Goal: Find contact information: Find contact information

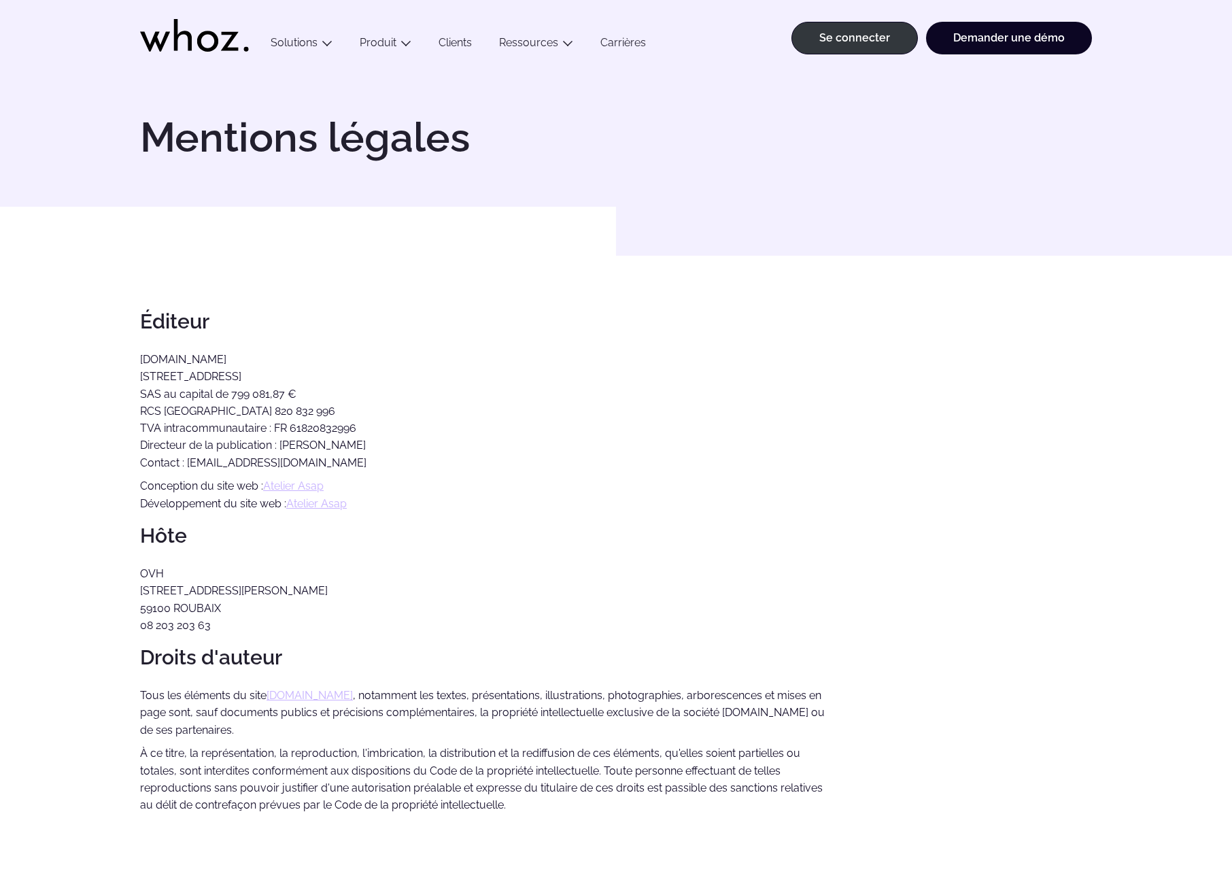
click at [620, 40] on font "Carrières" at bounding box center [624, 42] width 46 height 13
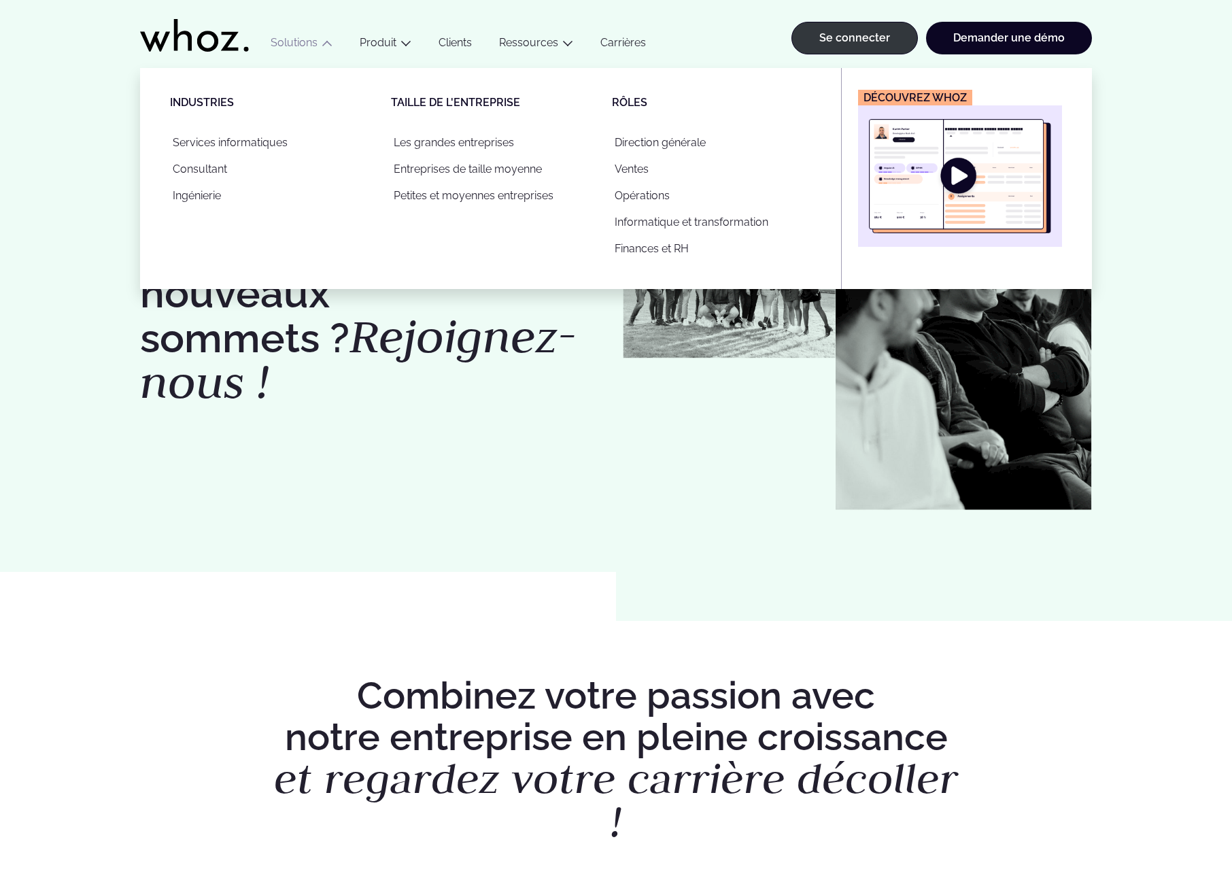
click at [954, 175] on img "Principal" at bounding box center [960, 176] width 182 height 114
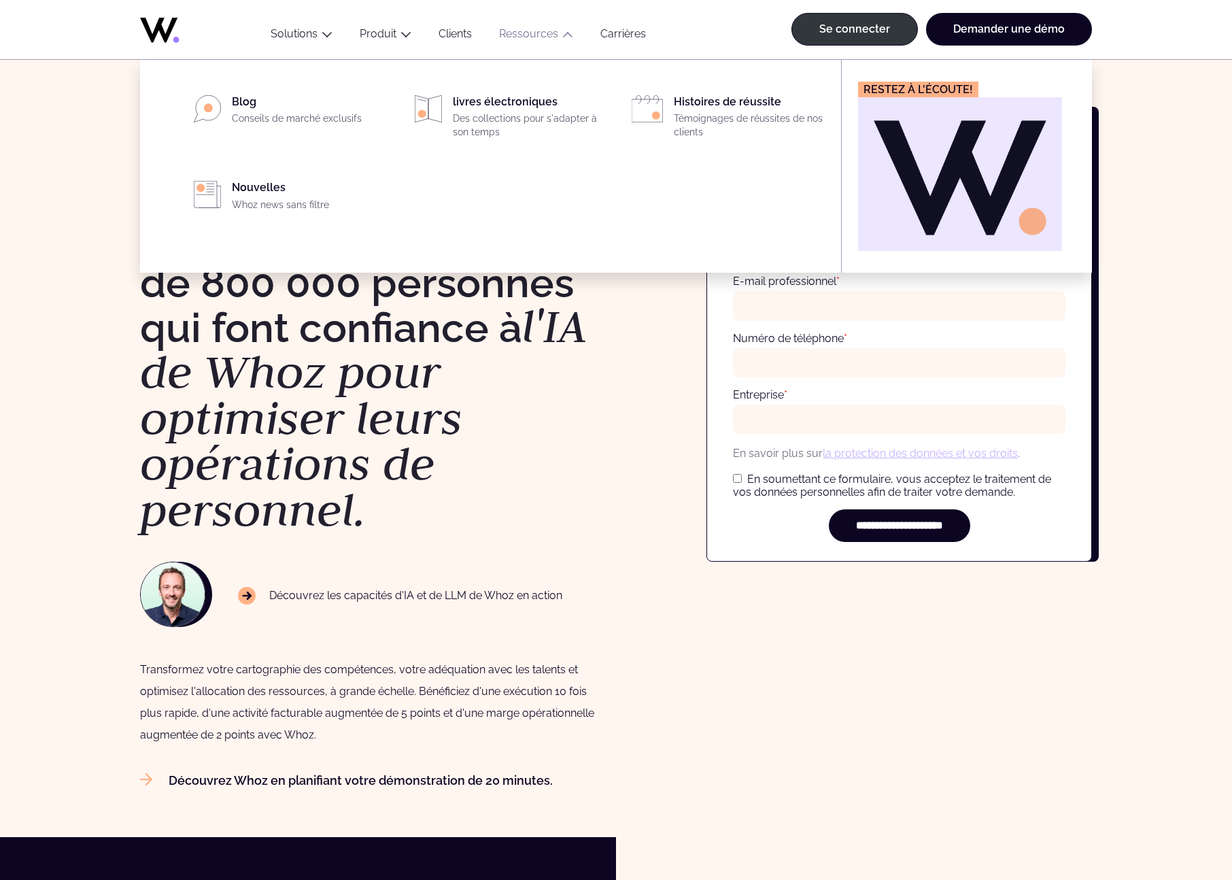
scroll to position [7, 0]
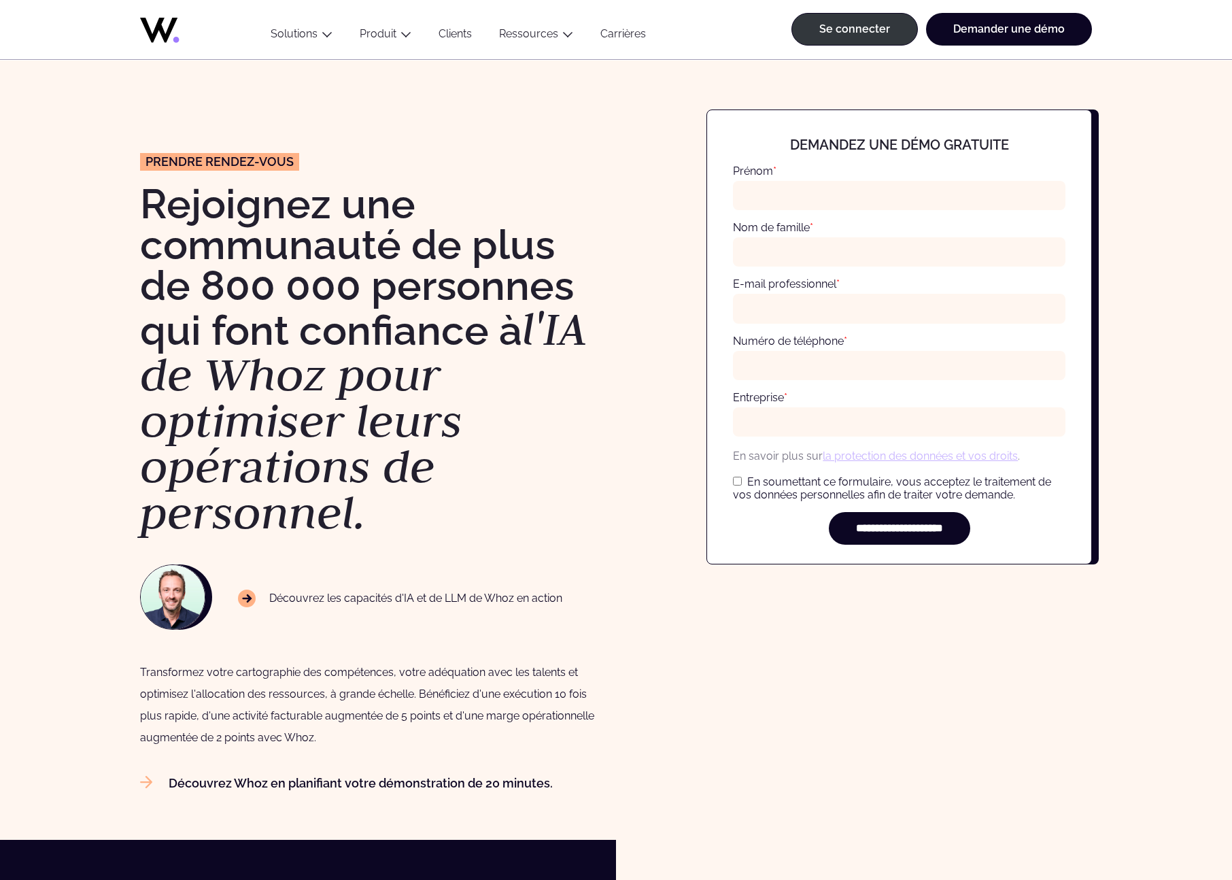
click at [618, 35] on font "Carrières" at bounding box center [624, 33] width 46 height 13
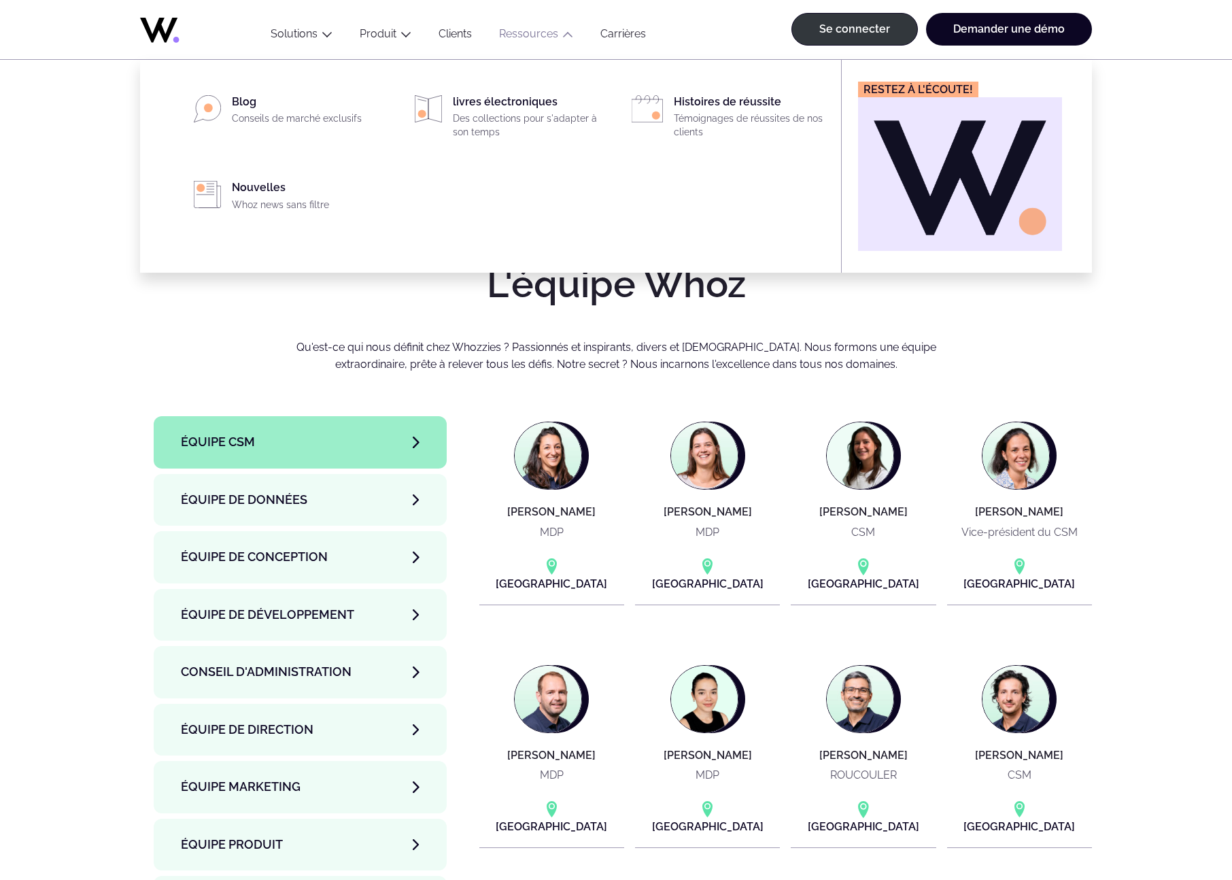
scroll to position [4382, 0]
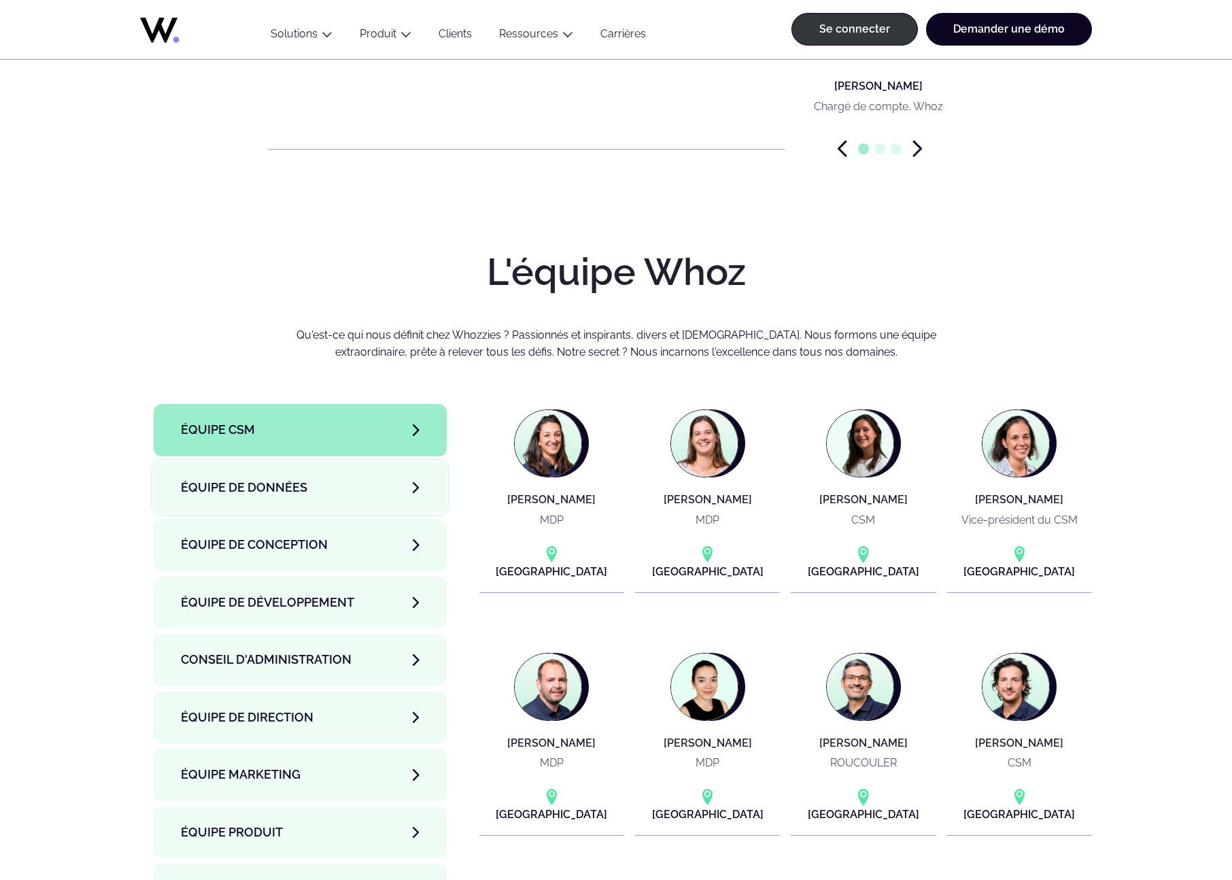
click at [339, 462] on link "Équipe de données" at bounding box center [300, 488] width 293 height 52
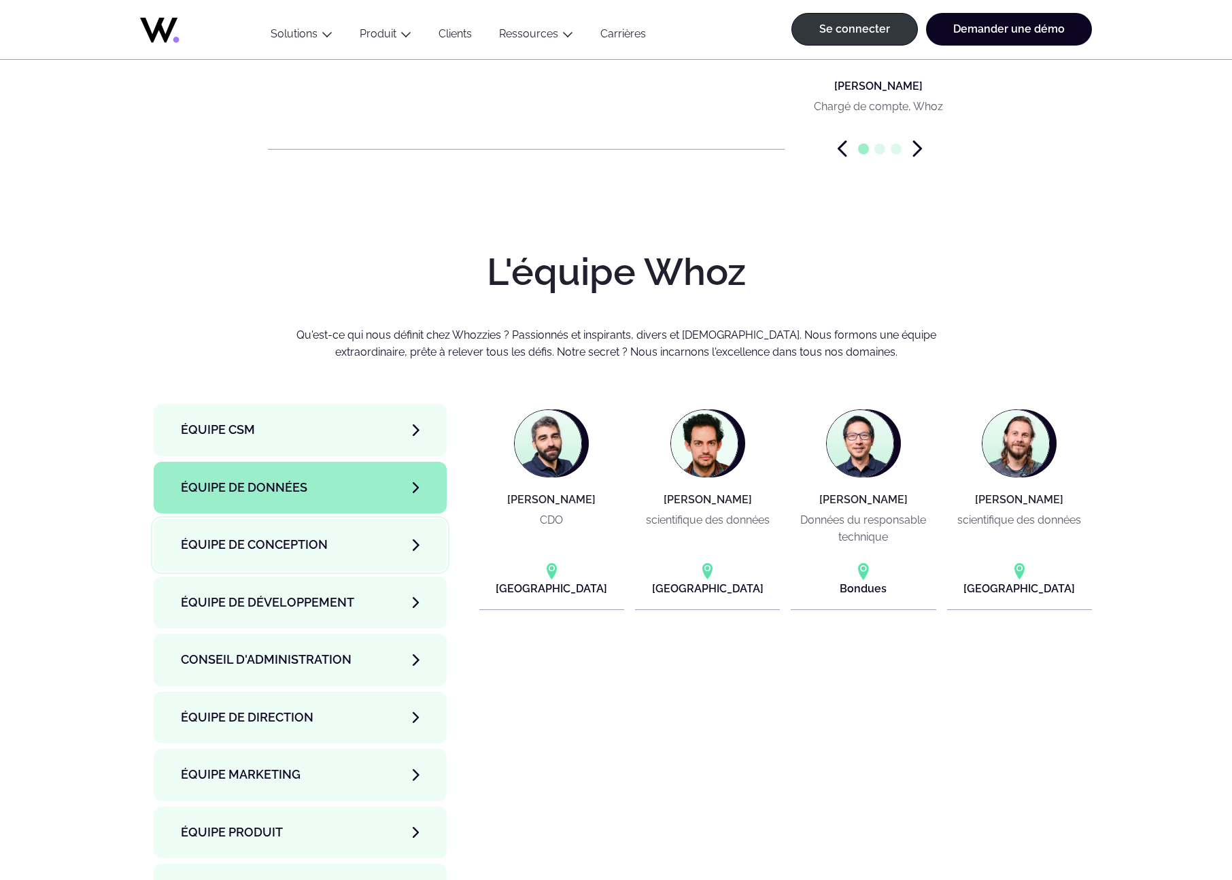
click at [325, 537] on font "Équipe de conception" at bounding box center [254, 544] width 147 height 14
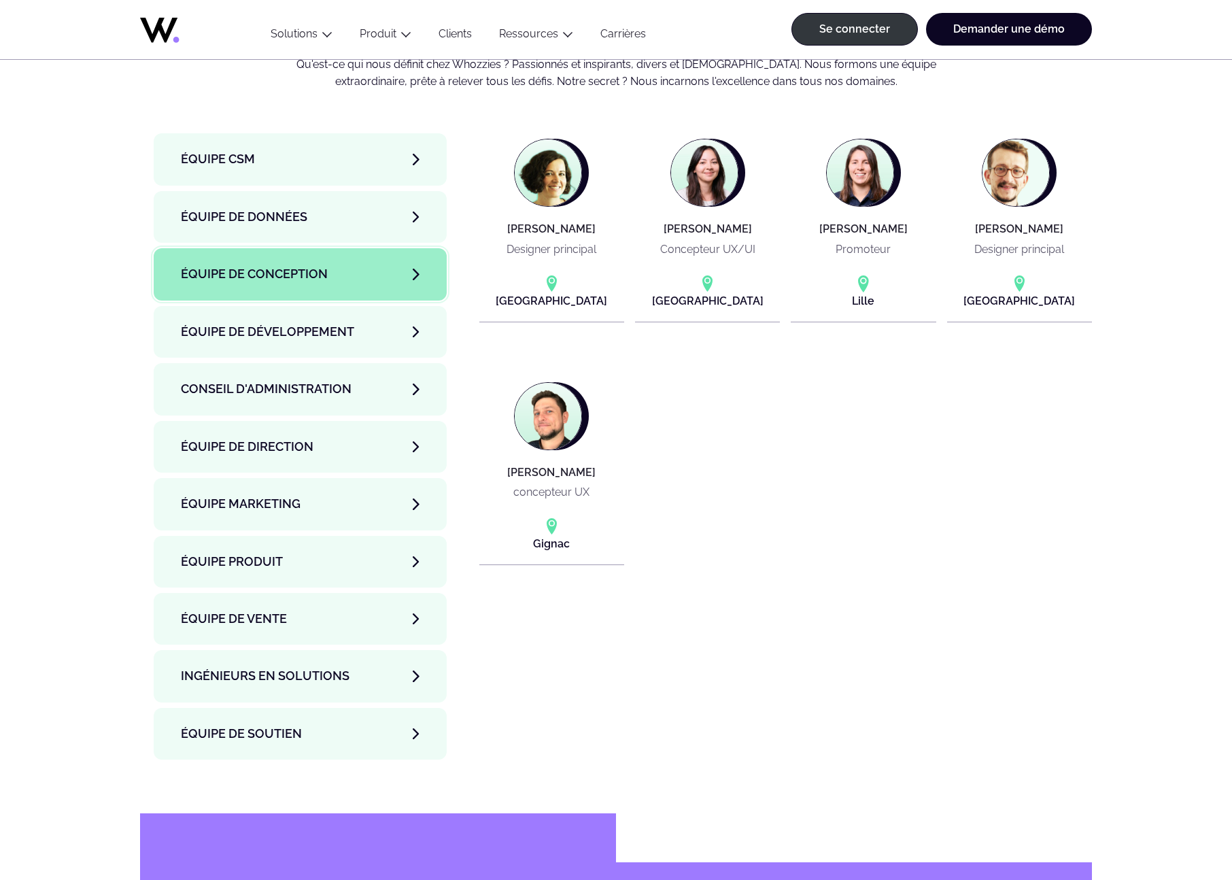
scroll to position [4659, 0]
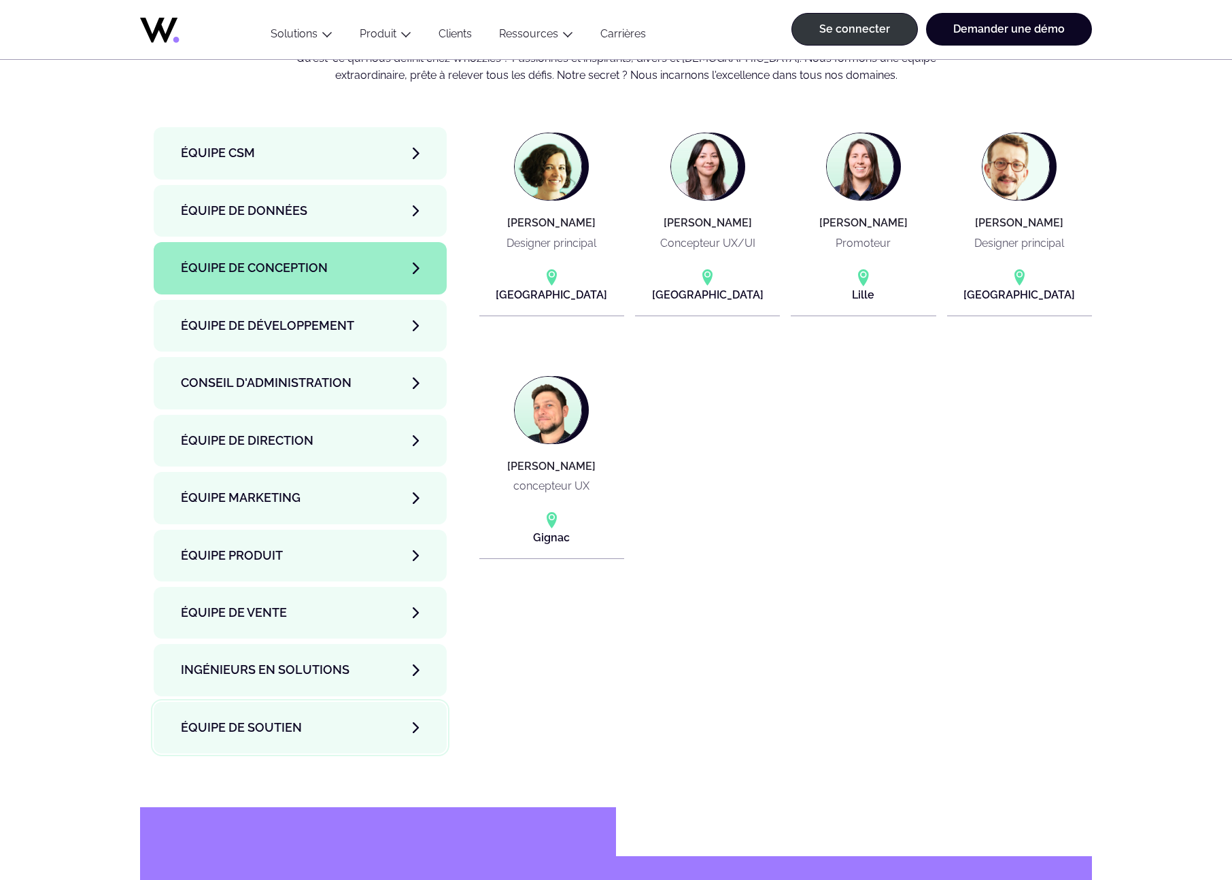
click at [384, 702] on link "Équipe de soutien" at bounding box center [300, 728] width 293 height 52
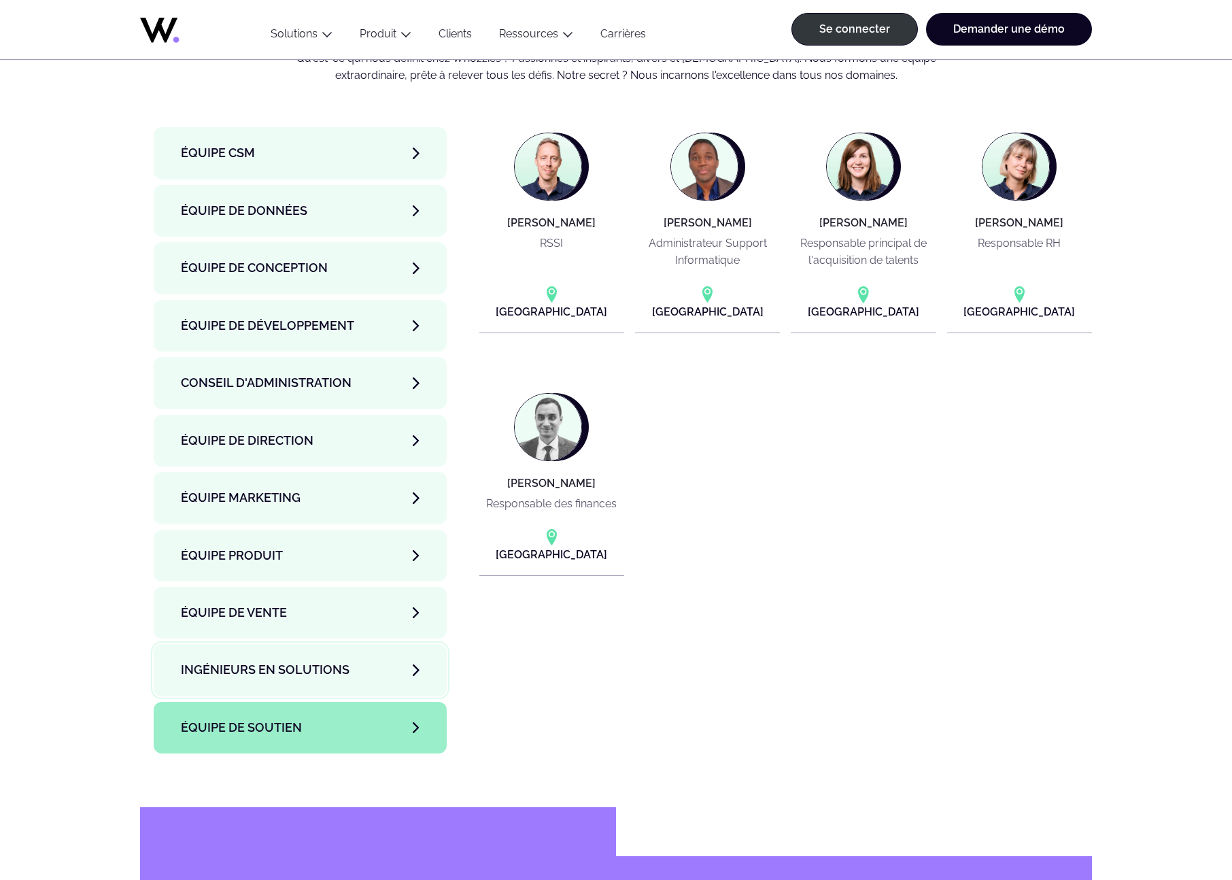
click at [376, 644] on link "Ingénieurs en solutions" at bounding box center [300, 670] width 293 height 52
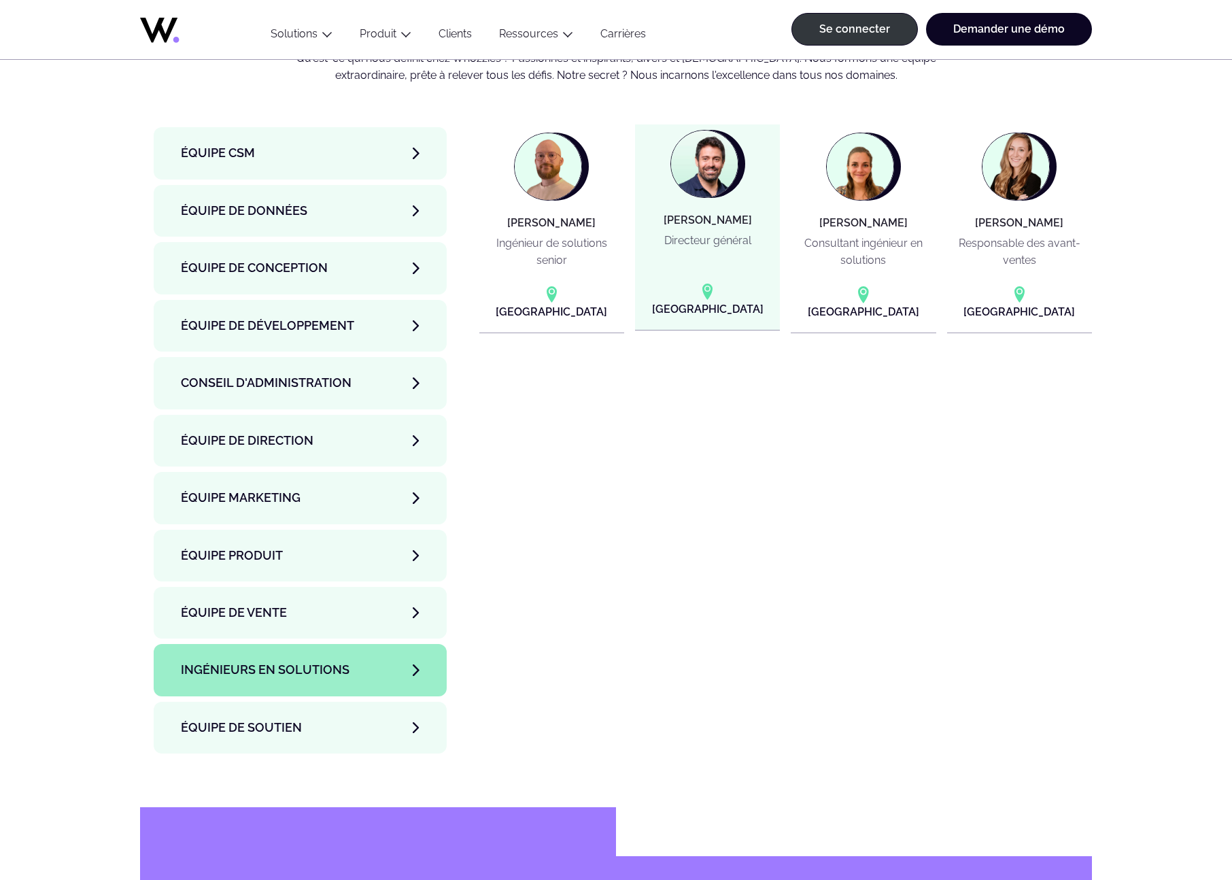
drag, startPoint x: 751, startPoint y: 167, endPoint x: 661, endPoint y: 169, distance: 89.8
click at [661, 169] on article "Jérôme BALDUCCI Directeur général Paris" at bounding box center [707, 227] width 145 height 206
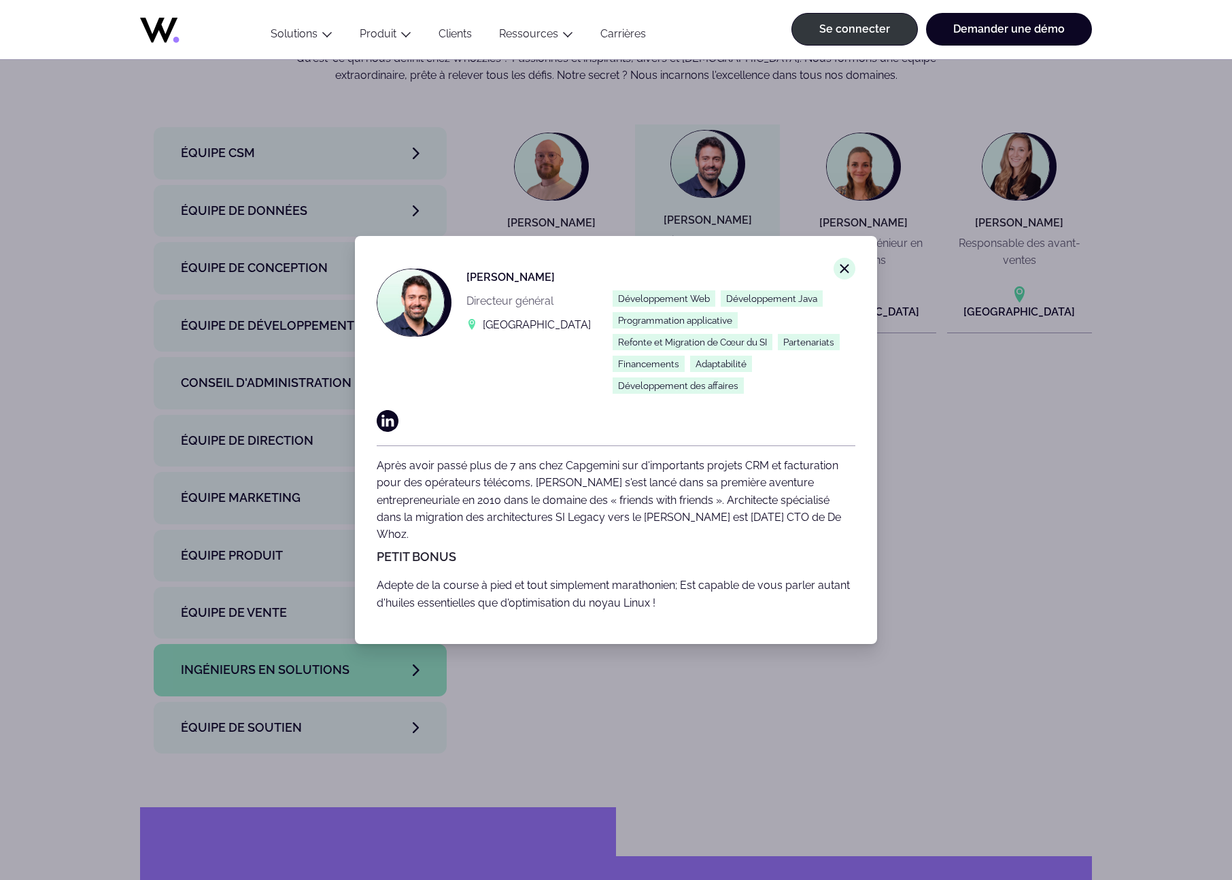
copy font "Jérôme BALDUCCI"
click at [845, 269] on icon "Close modal window." at bounding box center [845, 269] width 12 height 12
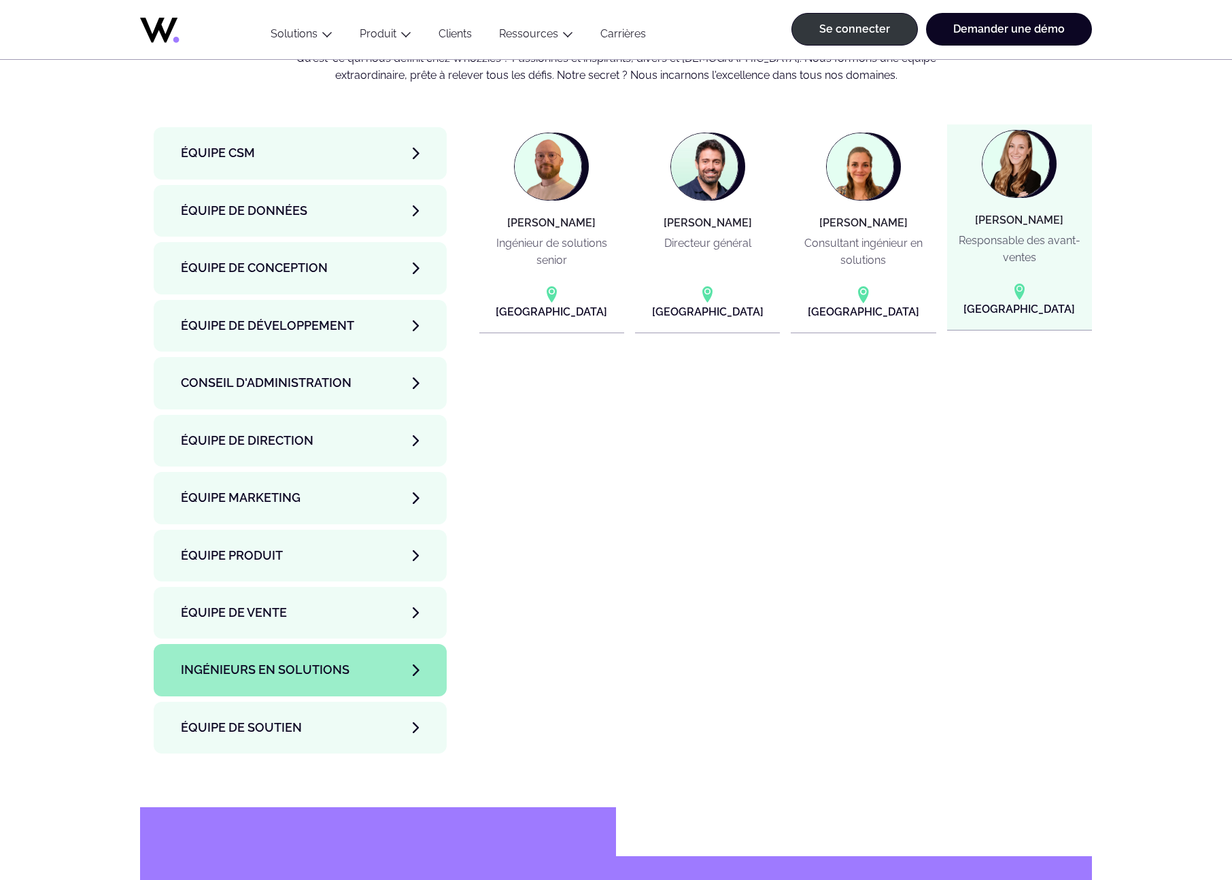
click at [1001, 232] on p "Responsable des avant-ventes" at bounding box center [1020, 249] width 134 height 35
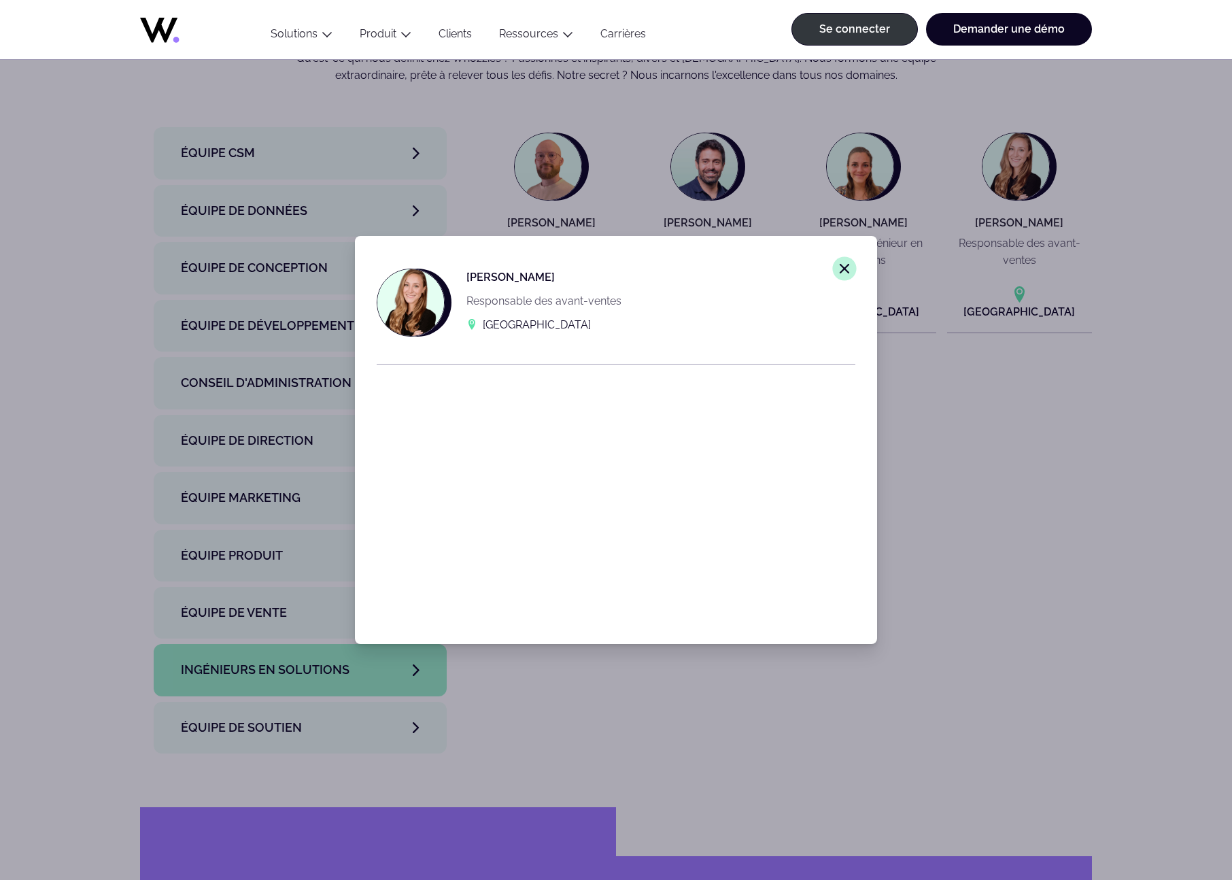
click at [843, 267] on line at bounding box center [845, 269] width 8 height 8
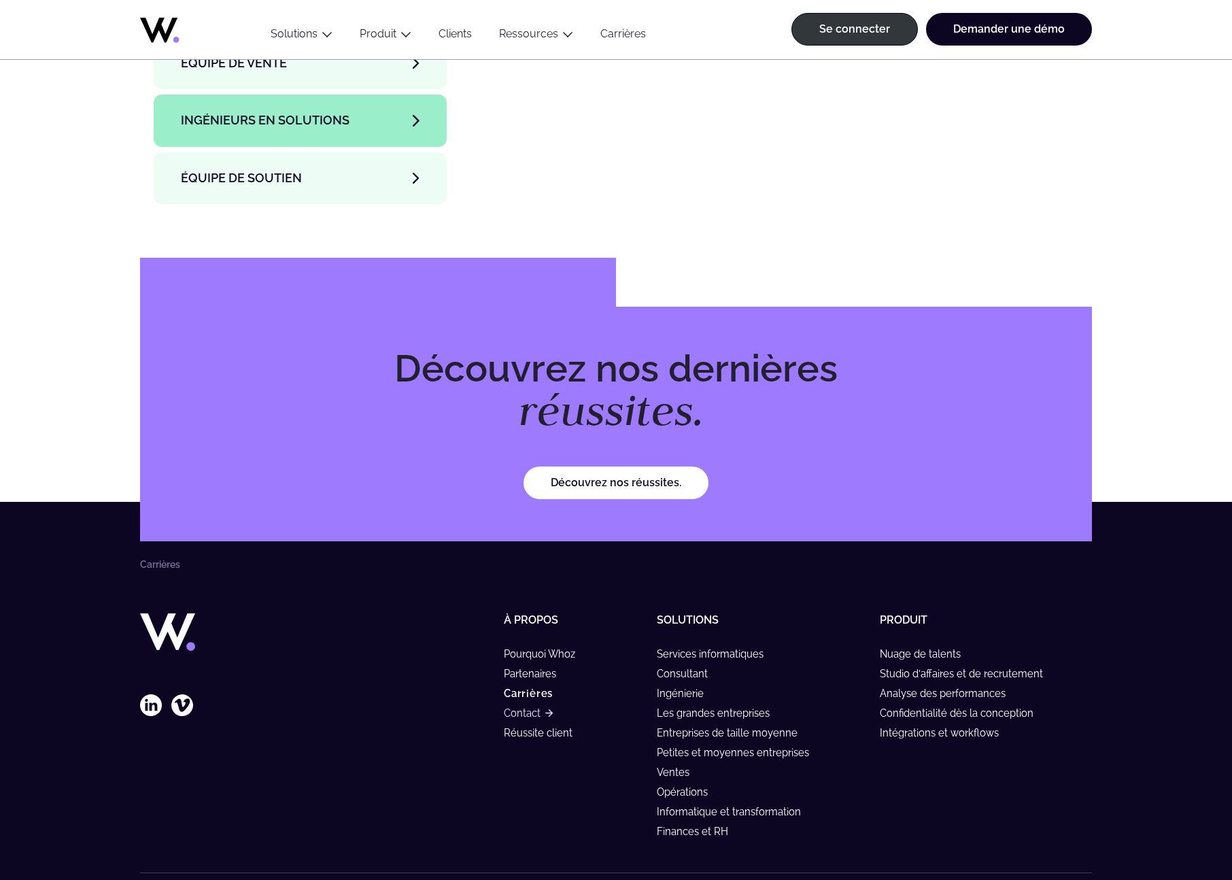
scroll to position [5207, 0]
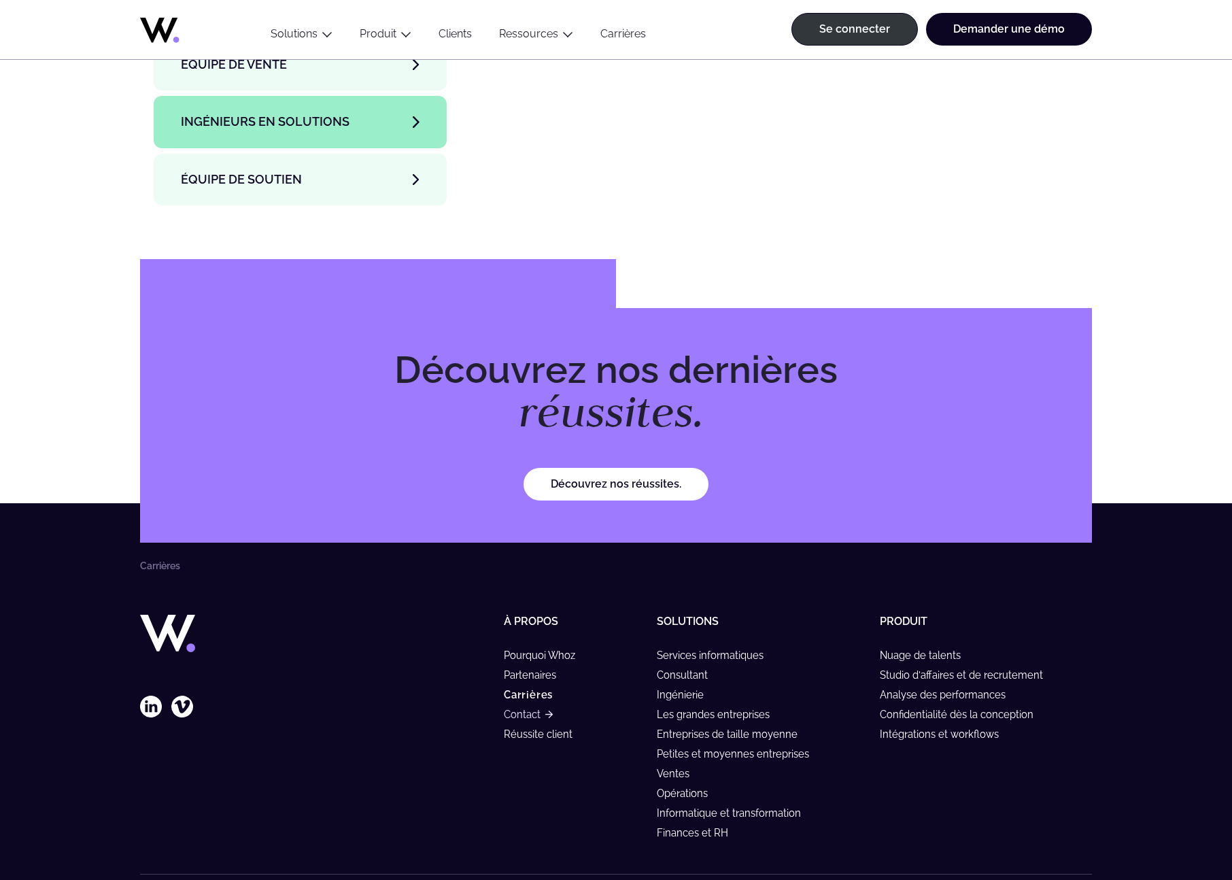
click at [523, 709] on font "Contact" at bounding box center [522, 715] width 37 height 12
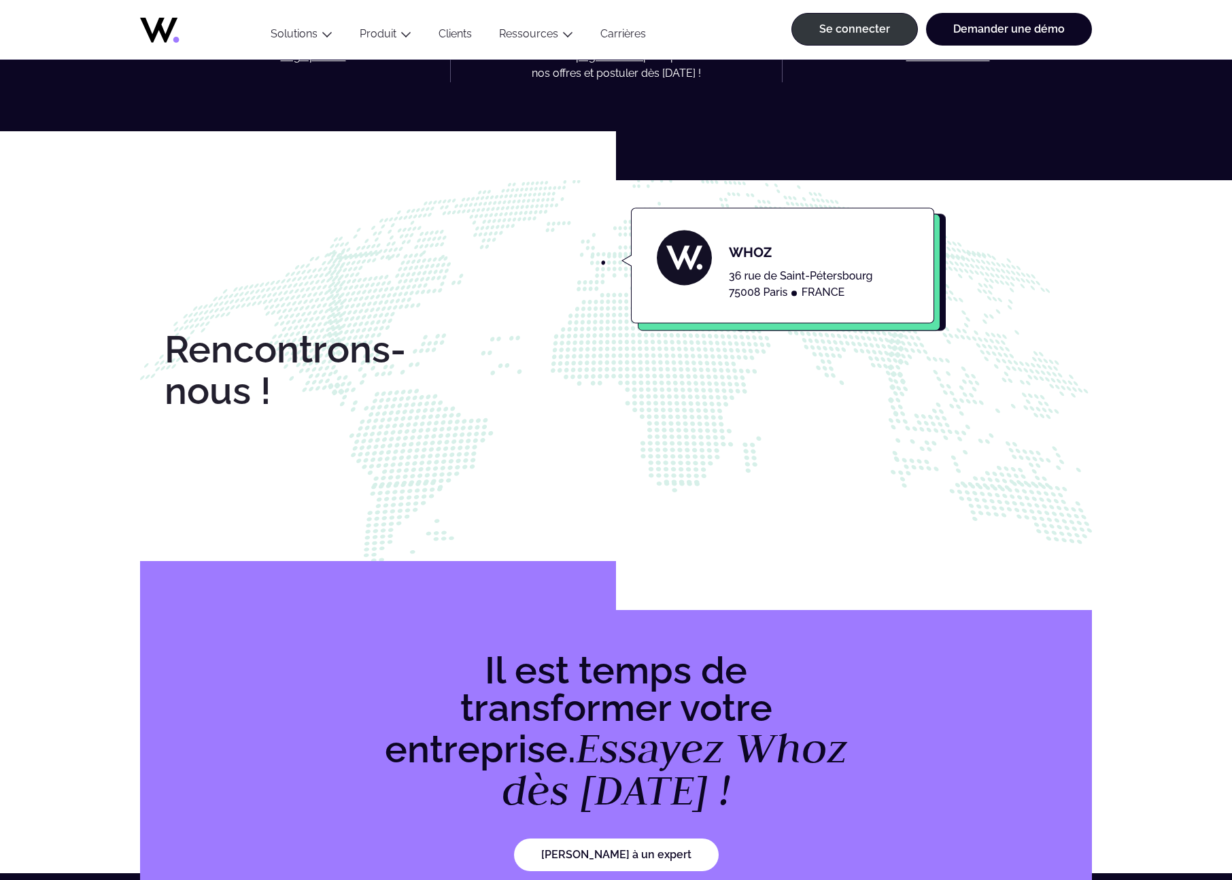
scroll to position [1025, 0]
